Goal: Navigation & Orientation: Find specific page/section

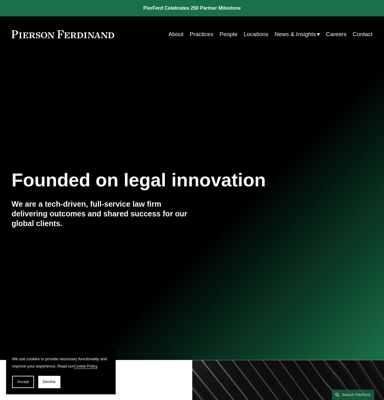
click at [201, 33] on link "Practices" at bounding box center [202, 35] width 24 height 12
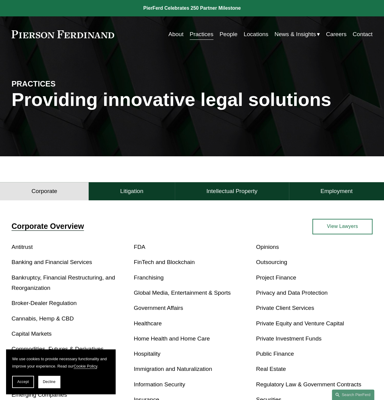
scroll to position [202, 0]
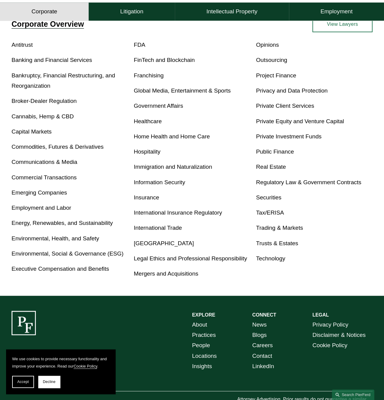
click at [149, 121] on link "Healthcare" at bounding box center [148, 121] width 28 height 6
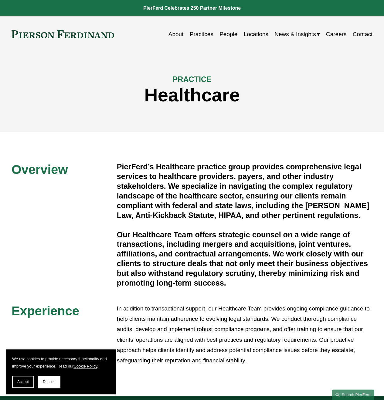
click at [226, 32] on link "People" at bounding box center [228, 35] width 18 height 12
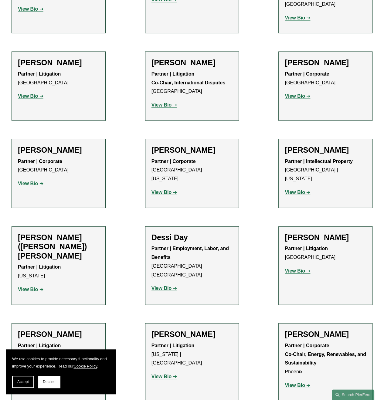
scroll to position [1821, 0]
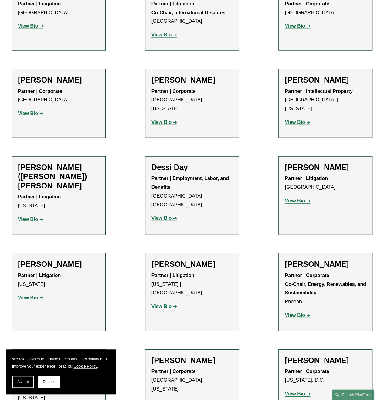
click at [291, 120] on strong "View Bio" at bounding box center [295, 122] width 20 height 5
